Goal: Transaction & Acquisition: Purchase product/service

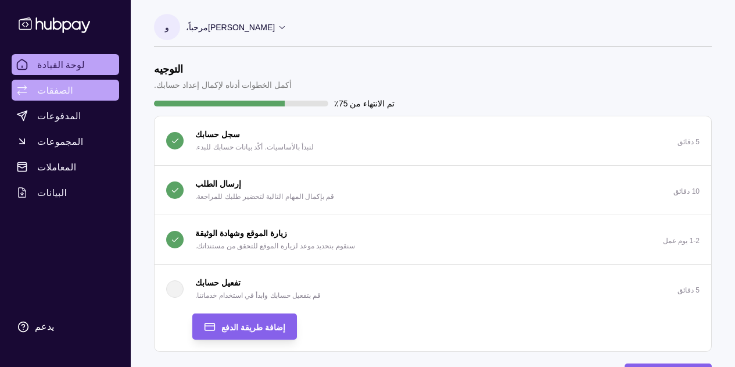
click at [59, 89] on font "الصفقات" at bounding box center [55, 90] width 36 height 12
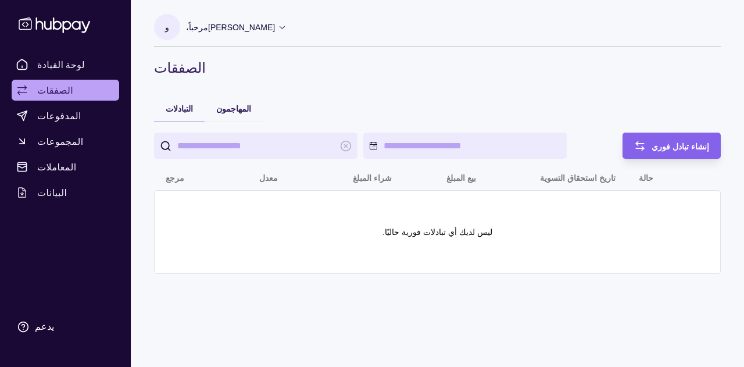
click at [456, 180] on font "بيع المبلغ" at bounding box center [461, 177] width 30 height 9
click at [674, 137] on div "إنشاء تبادل فوري" at bounding box center [662, 145] width 92 height 26
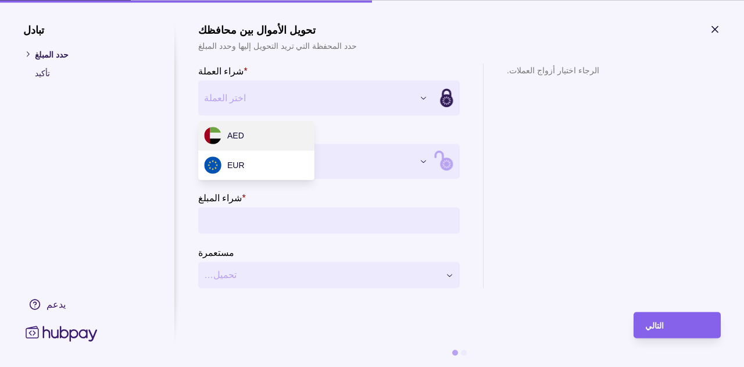
click at [372, 366] on div "**********" at bounding box center [372, 367] width 744 height 0
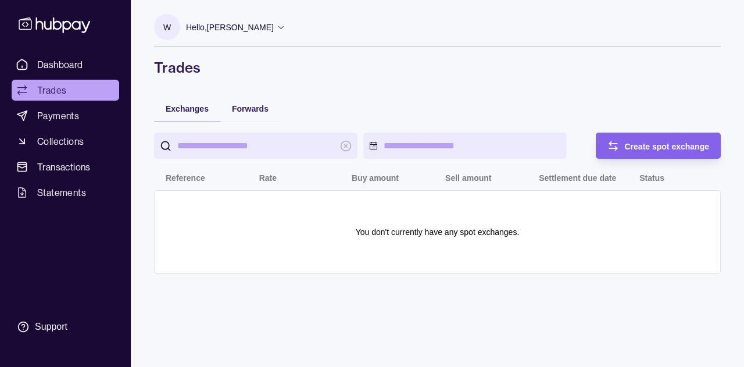
click at [259, 145] on input "search" at bounding box center [255, 145] width 157 height 26
click at [481, 177] on p "Sell amount" at bounding box center [468, 177] width 46 height 9
click at [264, 152] on input "search" at bounding box center [255, 145] width 157 height 26
type input "****"
click at [601, 151] on div "Create spot exchange" at bounding box center [650, 145] width 120 height 26
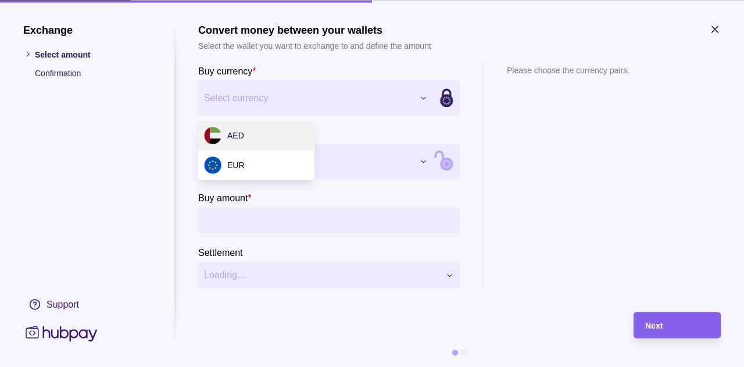
click at [424, 366] on div "Exchange Select amount Confirmation Support Convert money between your wallets …" at bounding box center [372, 367] width 744 height 0
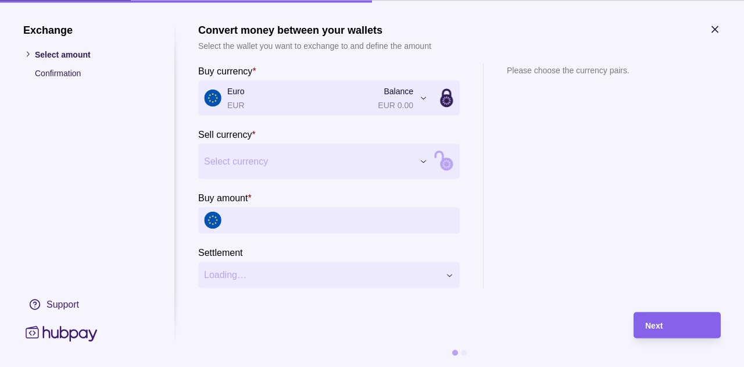
click at [421, 366] on div "Exchange Select amount Confirmation Support Convert money between your wallets …" at bounding box center [372, 367] width 744 height 0
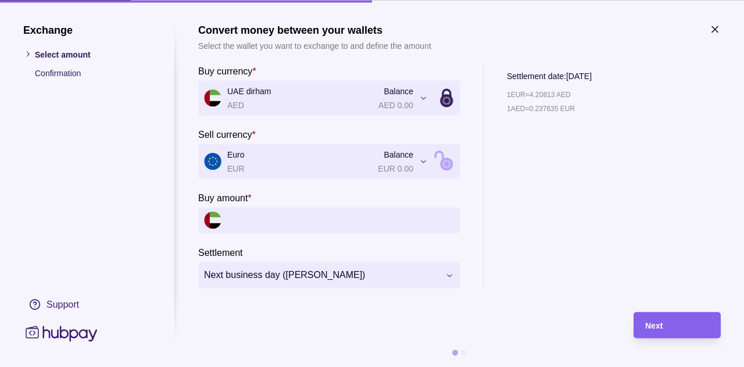
click at [262, 220] on input "Buy amount *" at bounding box center [340, 220] width 227 height 26
type input "*"
click at [419, 366] on div "**********" at bounding box center [372, 367] width 744 height 0
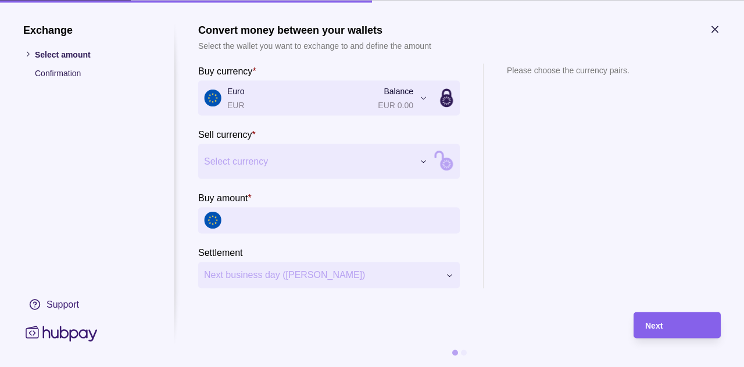
click at [256, 219] on input "Buy amount *" at bounding box center [340, 220] width 227 height 26
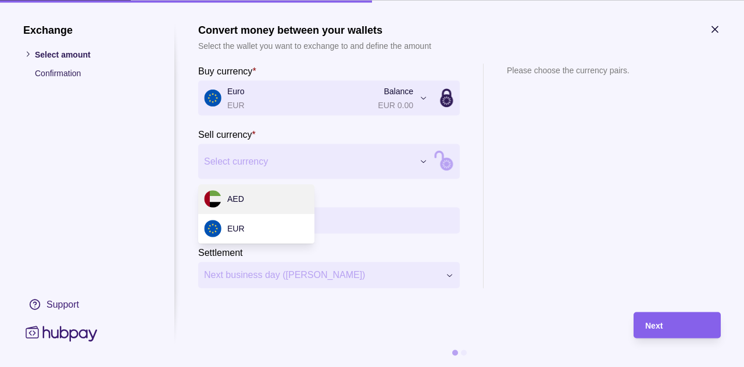
click at [375, 366] on div "Exchange Select amount Confirmation Support Convert money between your wallets …" at bounding box center [372, 367] width 744 height 0
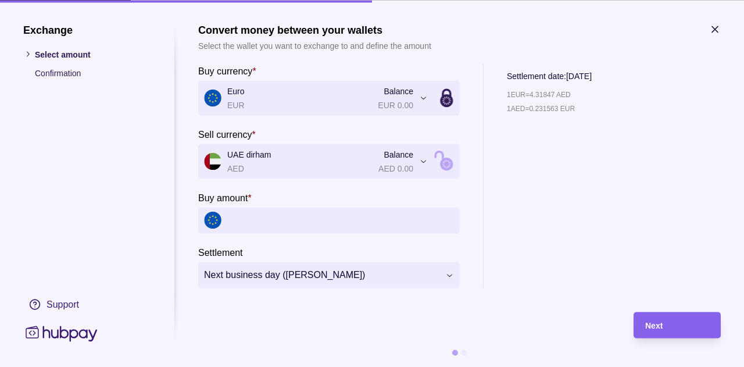
click at [259, 213] on input "Buy amount *" at bounding box center [340, 220] width 227 height 26
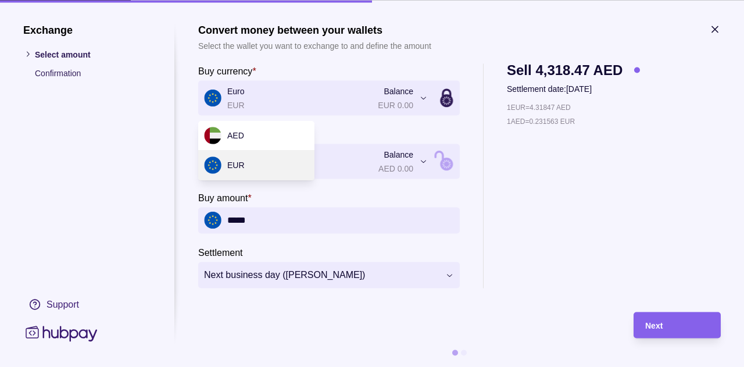
click at [425, 366] on div "**********" at bounding box center [372, 367] width 744 height 0
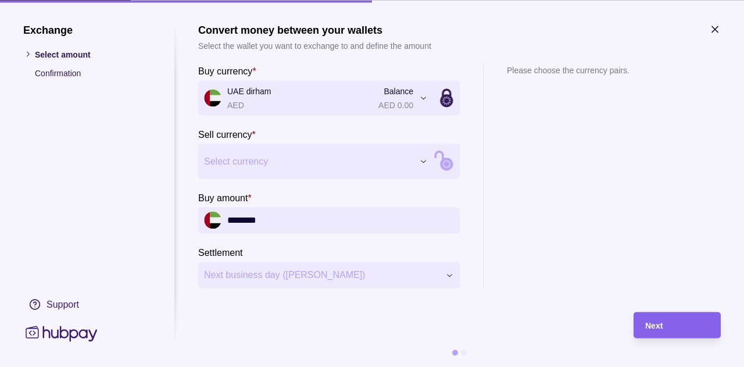
click at [414, 366] on div "Exchange Select amount Confirmation Support Convert money between your wallets …" at bounding box center [372, 367] width 744 height 0
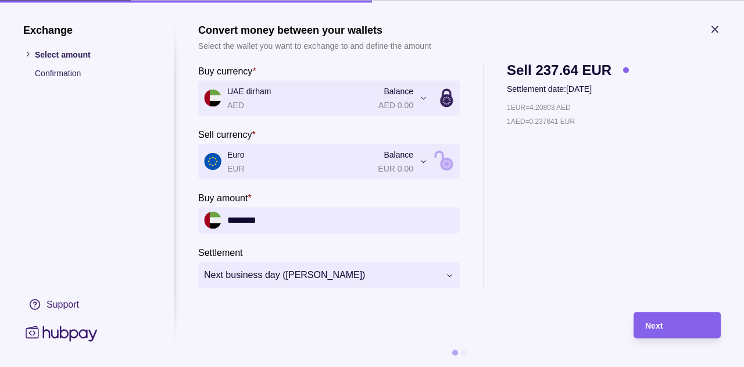
click at [274, 217] on input "********" at bounding box center [340, 220] width 227 height 26
type input "*"
type input "*****"
click at [713, 30] on icon "button" at bounding box center [715, 29] width 6 height 6
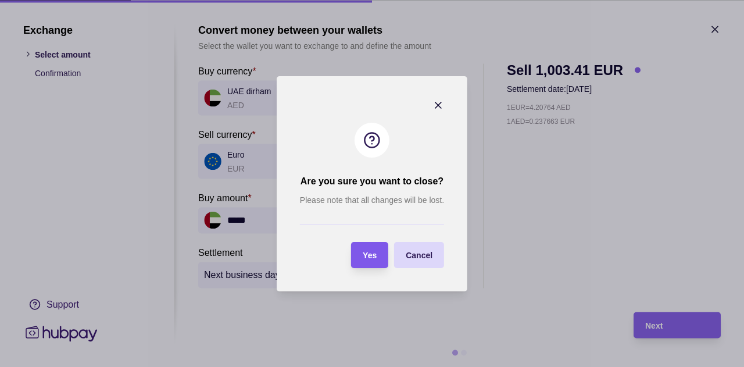
click at [368, 257] on span "Yes" at bounding box center [370, 254] width 14 height 9
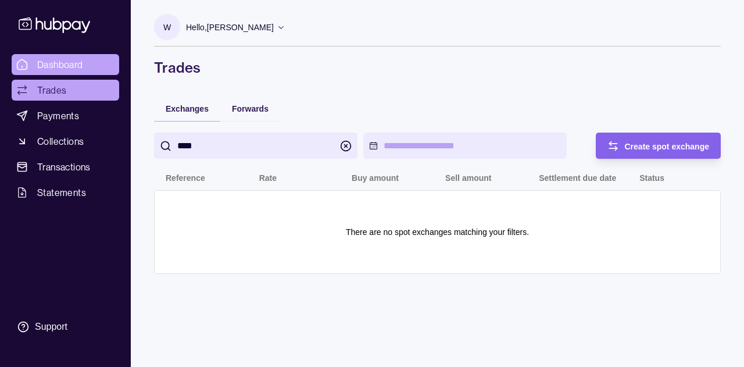
click at [76, 67] on span "Dashboard" at bounding box center [60, 65] width 46 height 14
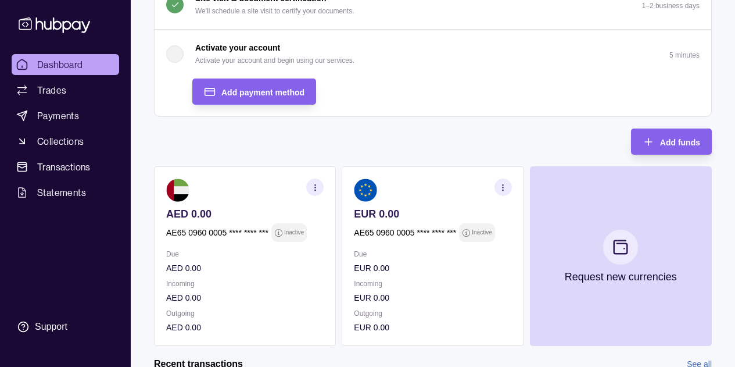
scroll to position [238, 0]
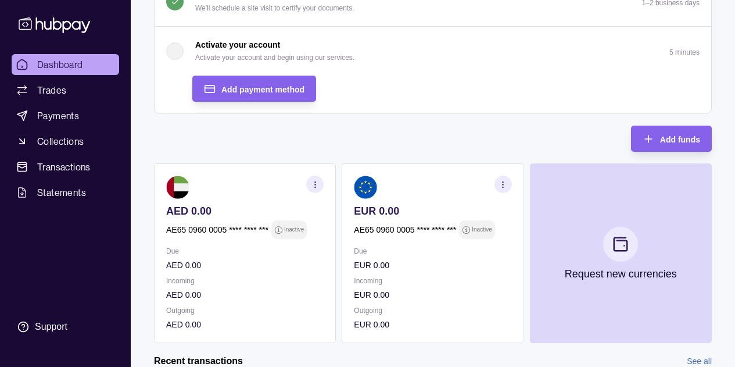
click at [400, 229] on p "AE65 0960 0005 **** **** ***" at bounding box center [405, 229] width 102 height 13
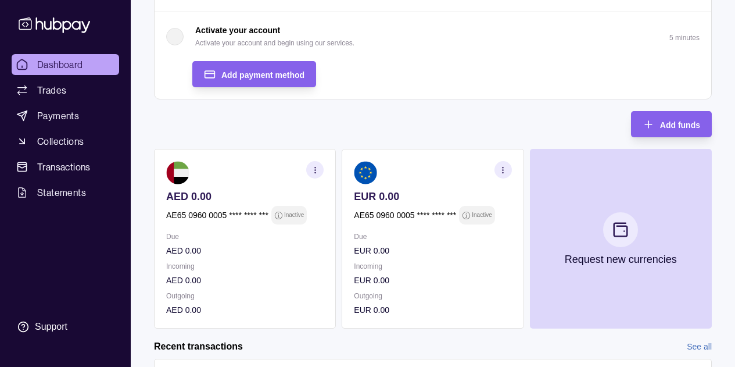
scroll to position [250, 0]
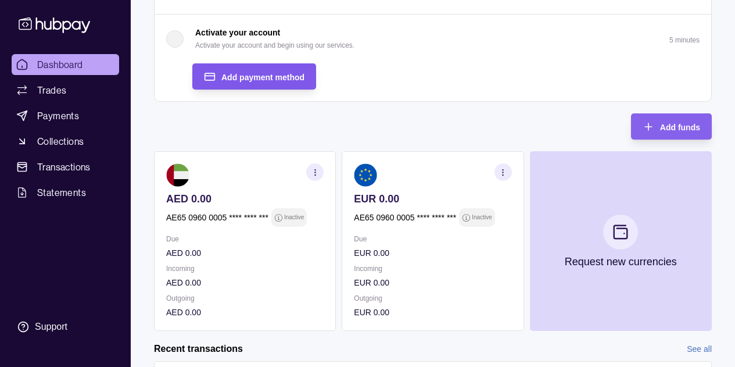
click at [282, 77] on span "Add payment method" at bounding box center [262, 77] width 83 height 9
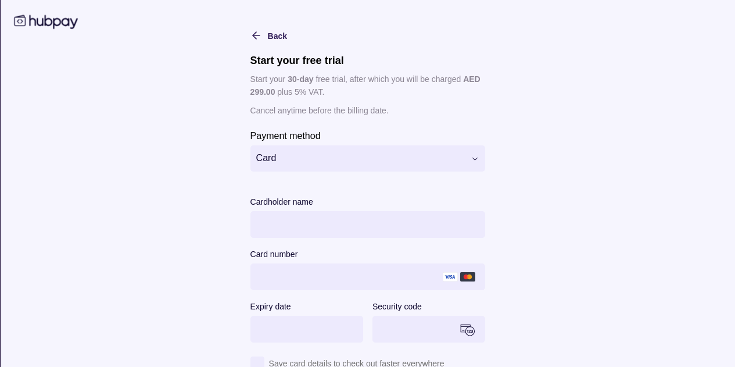
scroll to position [0, 0]
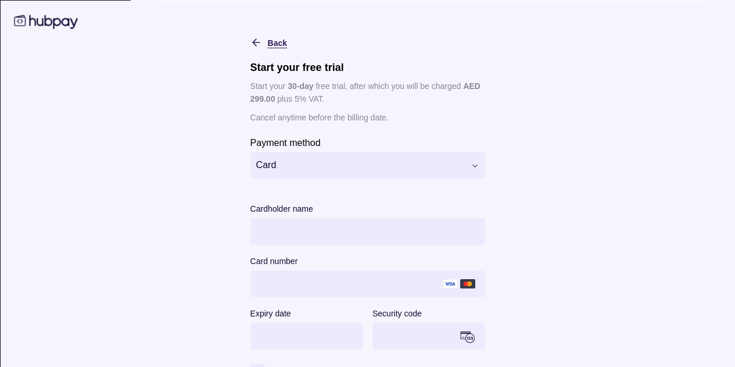
click at [252, 38] on icon "button" at bounding box center [256, 42] width 12 height 12
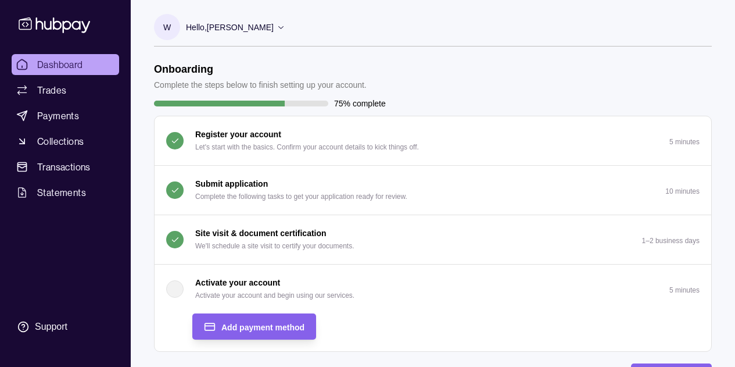
click at [285, 28] on icon at bounding box center [281, 27] width 9 height 9
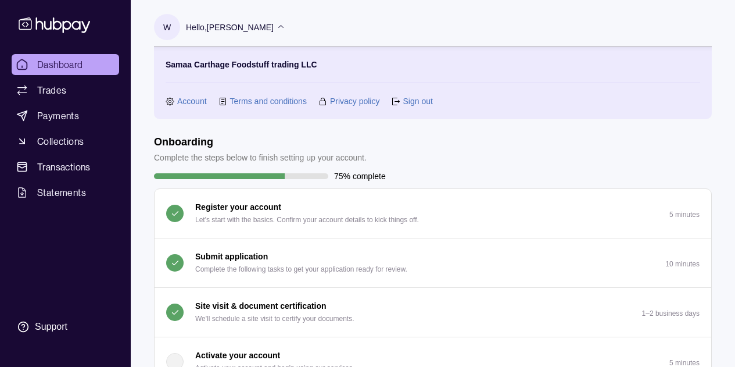
click at [189, 103] on link "Account" at bounding box center [192, 101] width 30 height 13
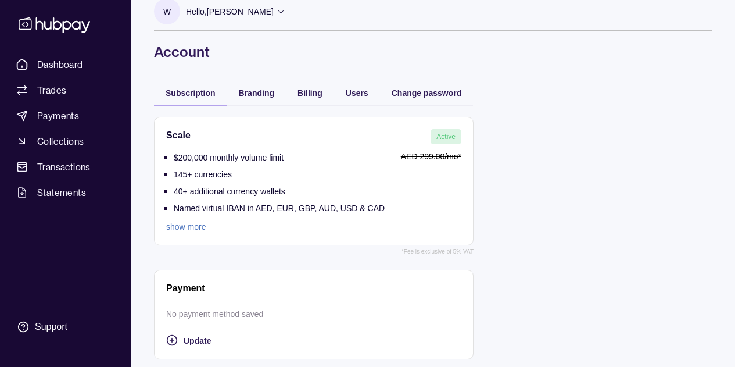
scroll to position [20, 0]
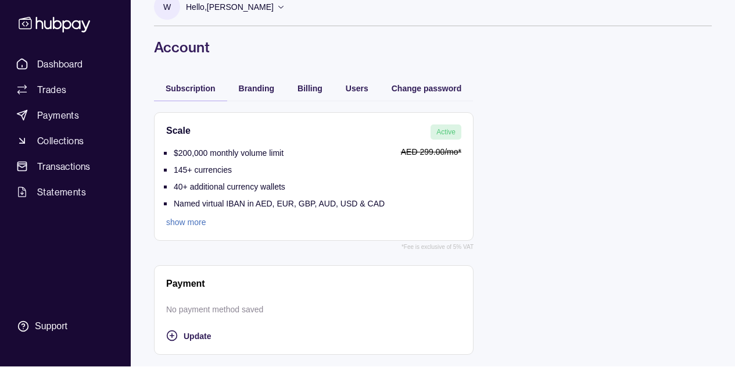
click at [198, 225] on link "show more" at bounding box center [275, 222] width 218 height 13
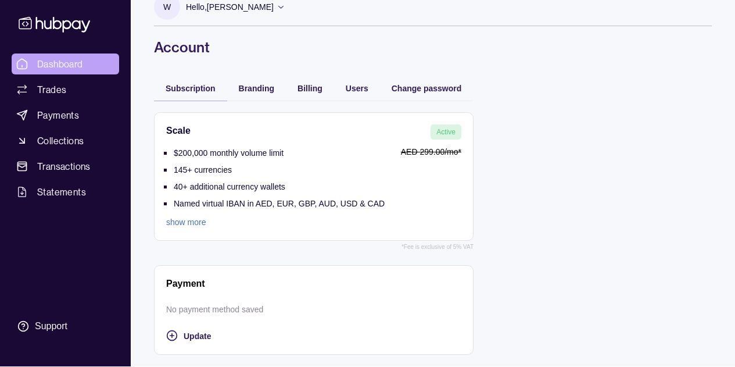
click at [77, 60] on span "Dashboard" at bounding box center [60, 64] width 46 height 14
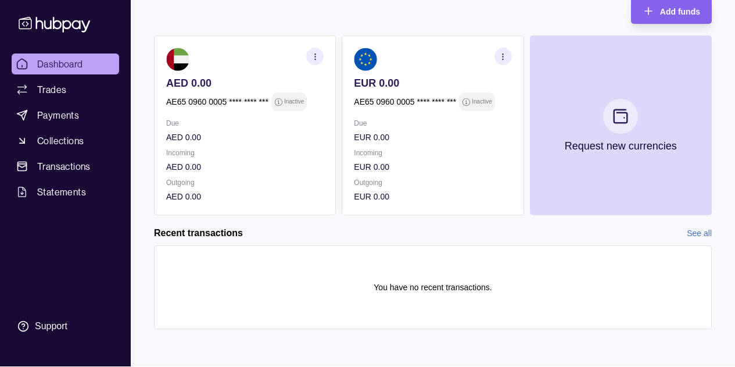
scroll to position [348, 0]
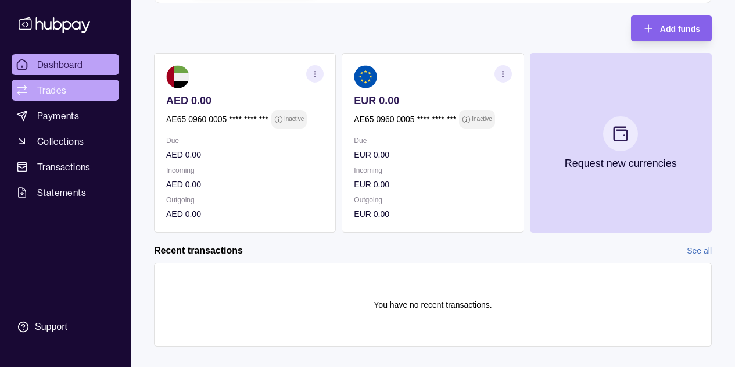
click at [62, 88] on span "Trades" at bounding box center [51, 90] width 29 height 14
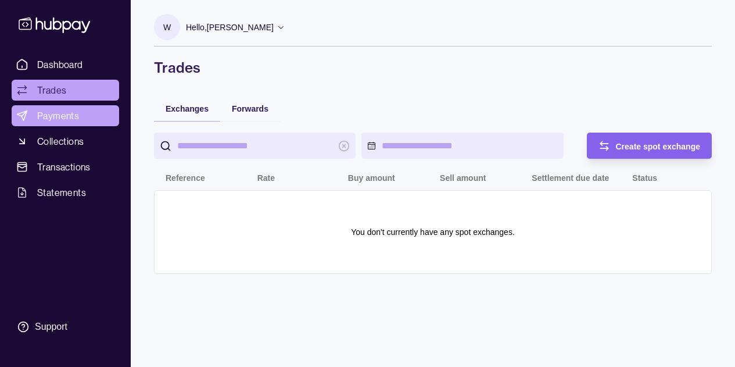
click at [62, 114] on span "Payments" at bounding box center [58, 116] width 42 height 14
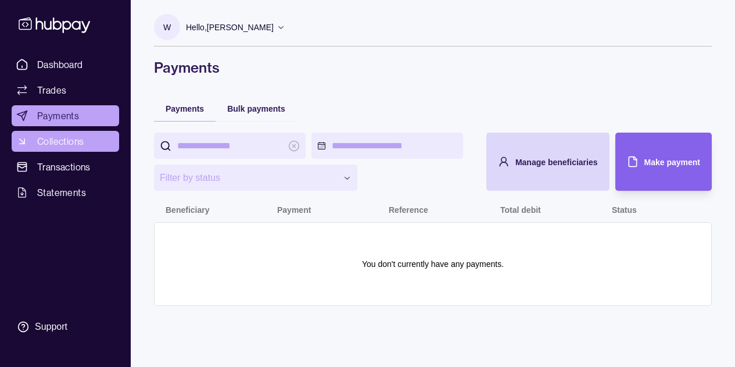
click at [72, 135] on span "Collections" at bounding box center [60, 141] width 46 height 14
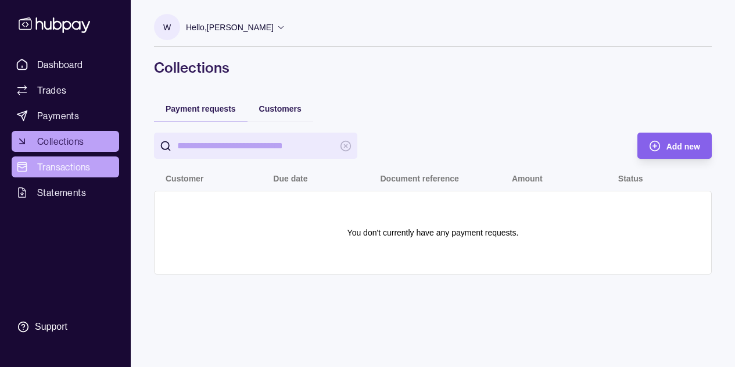
click at [71, 166] on span "Transactions" at bounding box center [63, 167] width 53 height 14
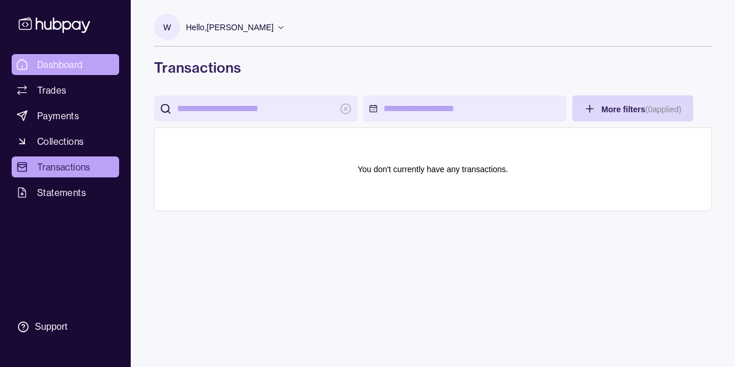
click at [27, 68] on icon at bounding box center [22, 65] width 10 height 10
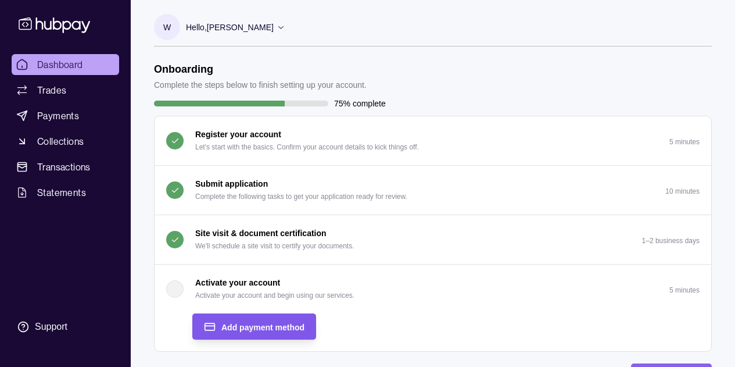
click at [294, 328] on span "Add payment method" at bounding box center [262, 326] width 83 height 9
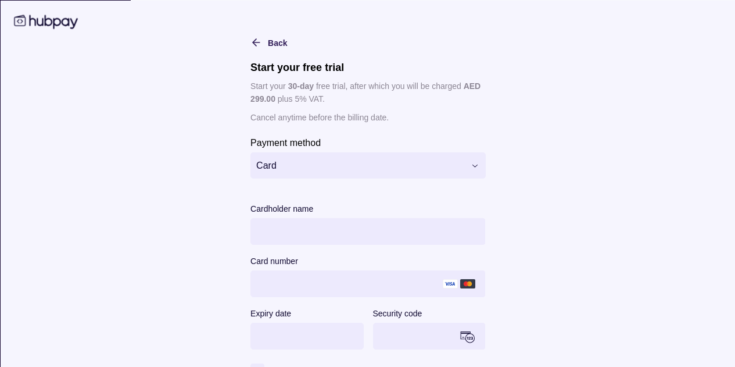
click at [492, 160] on main "**********" at bounding box center [367, 239] width 595 height 454
click at [472, 163] on html "Dashboard Trades Payments Collections Transactions Statements Support W Hello, …" at bounding box center [367, 365] width 735 height 731
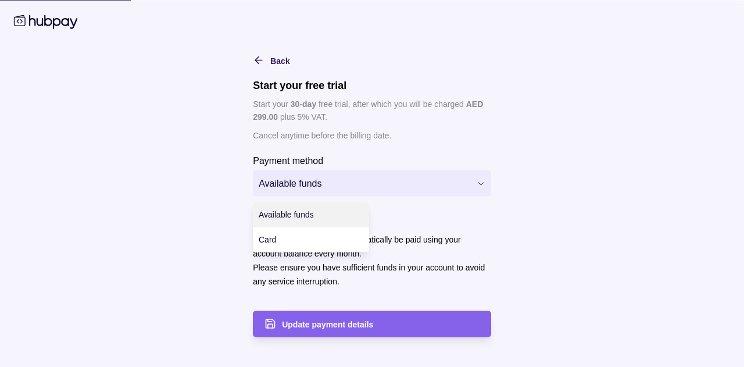
click at [480, 183] on html "Dashboard Trades Payments Collections Transactions Statements Support W Hello, …" at bounding box center [372, 365] width 744 height 731
